Goal: Task Accomplishment & Management: Use online tool/utility

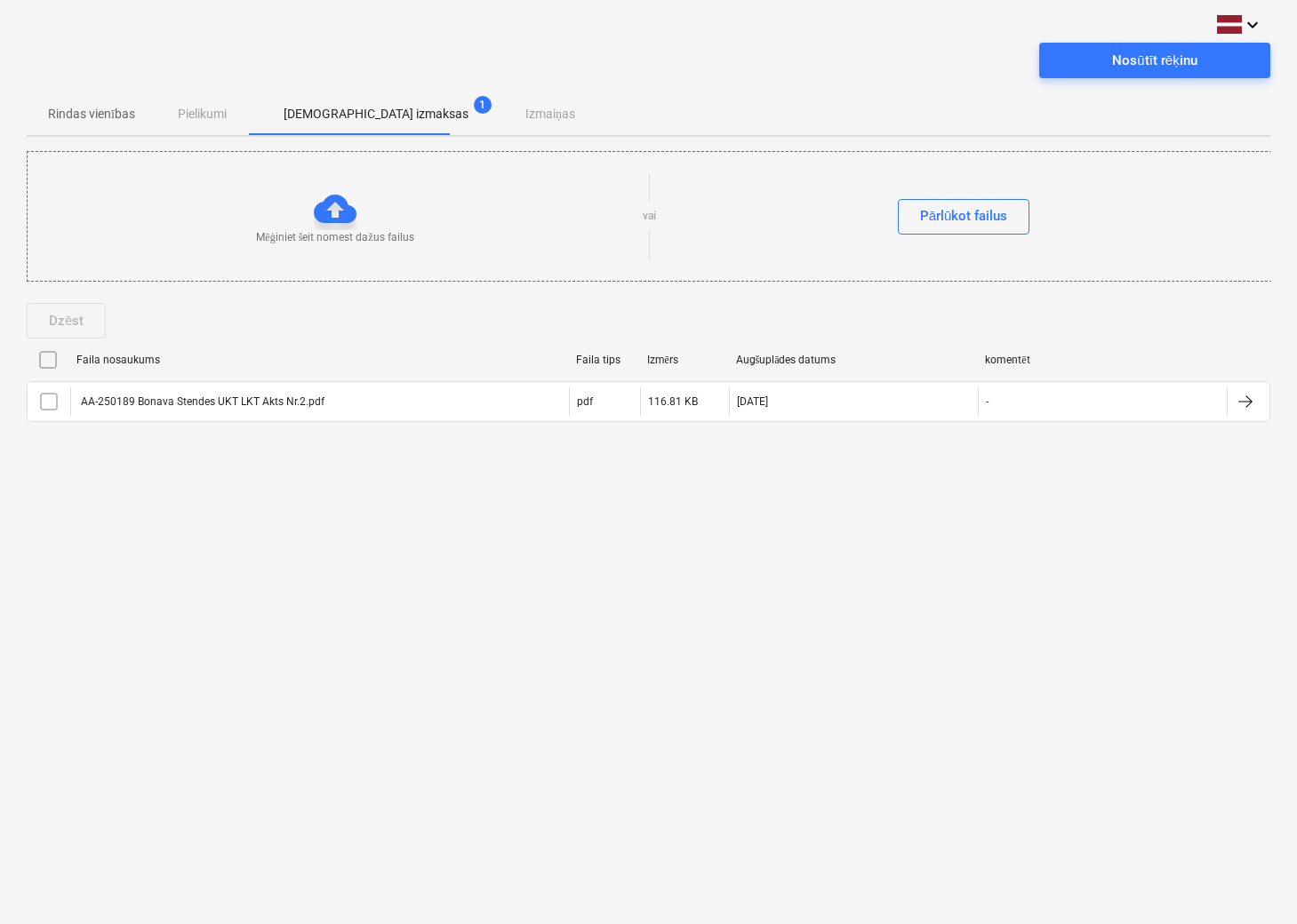
click at [48, 364] on input "checkbox" at bounding box center [48, 359] width 28 height 28
click at [1192, 68] on div "Nosūtīt rēķinu" at bounding box center [1154, 60] width 84 height 23
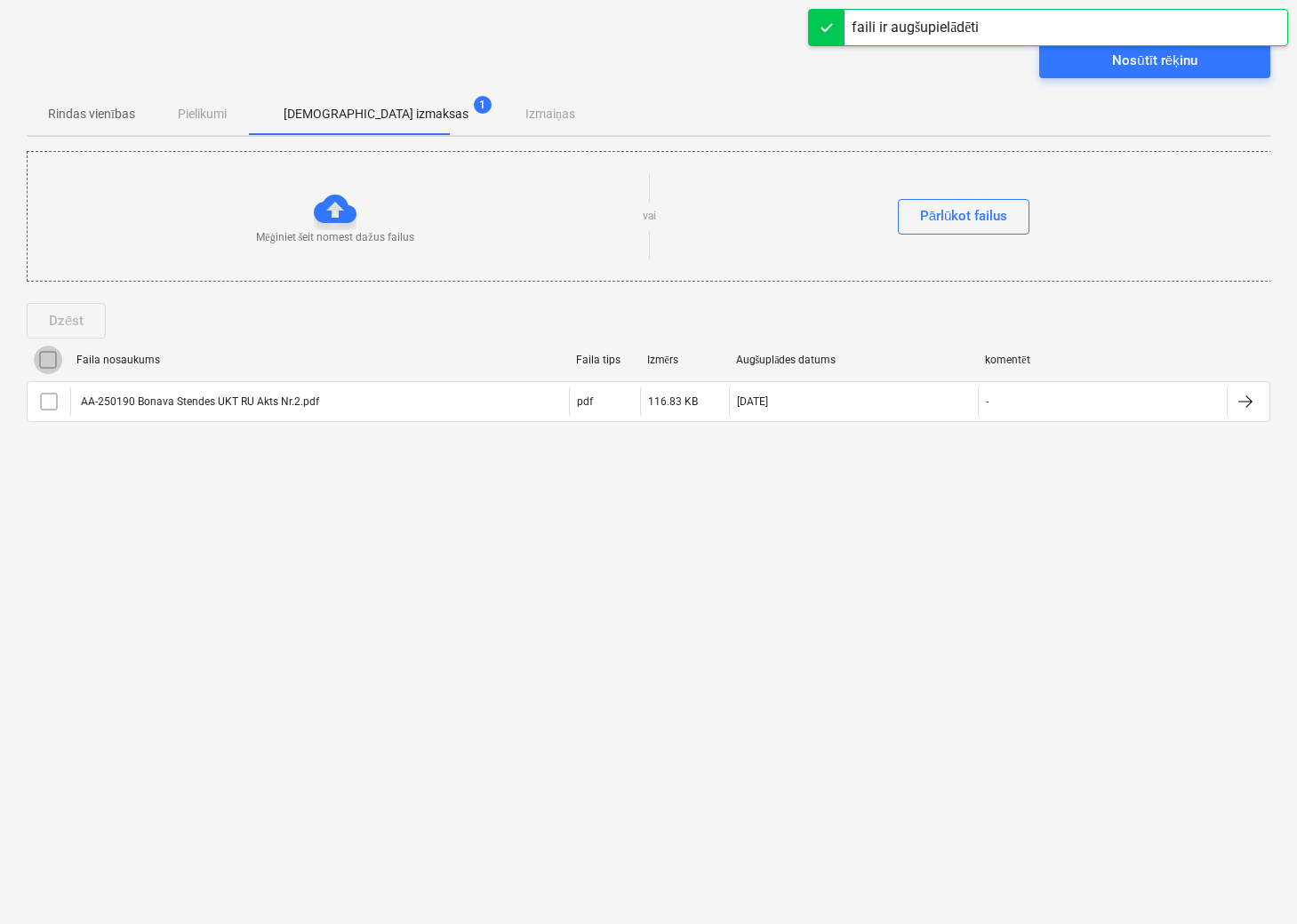
click at [50, 356] on input "checkbox" at bounding box center [48, 359] width 28 height 28
click at [1187, 64] on div "Nosūtīt rēķinu" at bounding box center [1154, 60] width 84 height 23
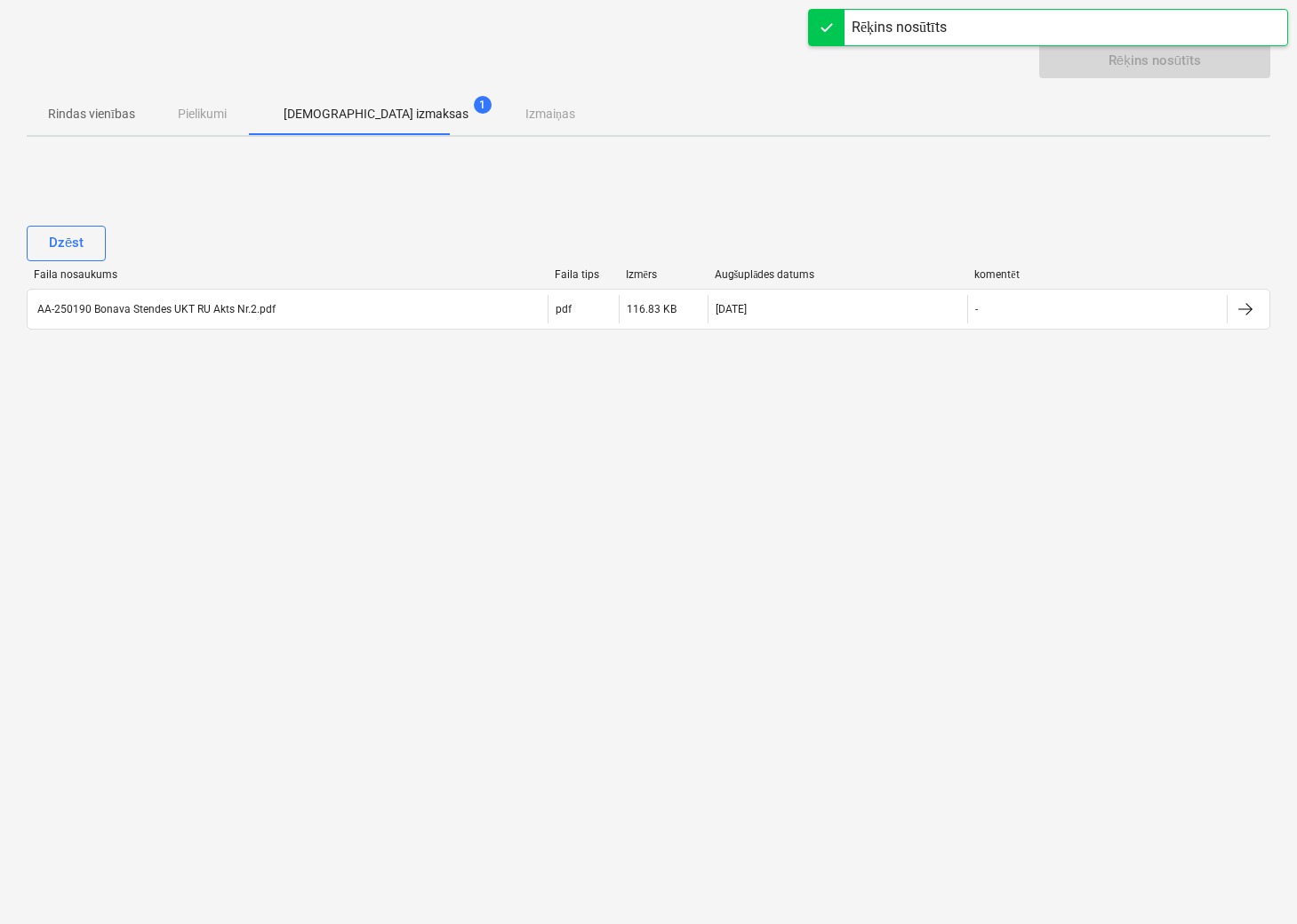
drag, startPoint x: 701, startPoint y: 478, endPoint x: 762, endPoint y: 291, distance: 196.7
click at [705, 474] on div "keyboard_arrow_down Rēķins nosūtīts Rindas vienības Pielikumi Apstiprinātas izm…" at bounding box center [648, 462] width 1297 height 924
